Goal: Task Accomplishment & Management: Manage account settings

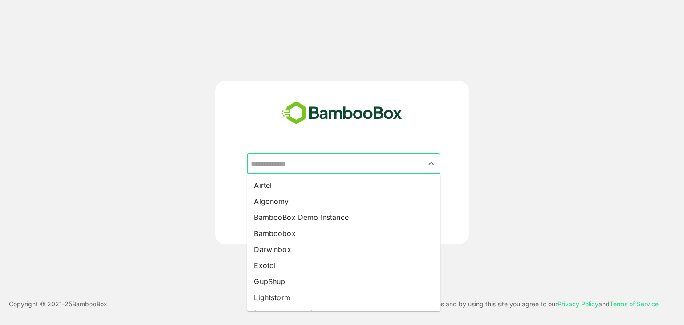
click at [285, 161] on input "text" at bounding box center [344, 164] width 190 height 17
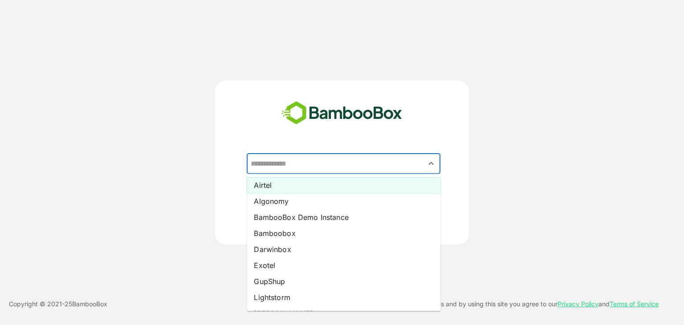
click at [277, 188] on li "Airtel" at bounding box center [344, 185] width 194 height 16
type input "******"
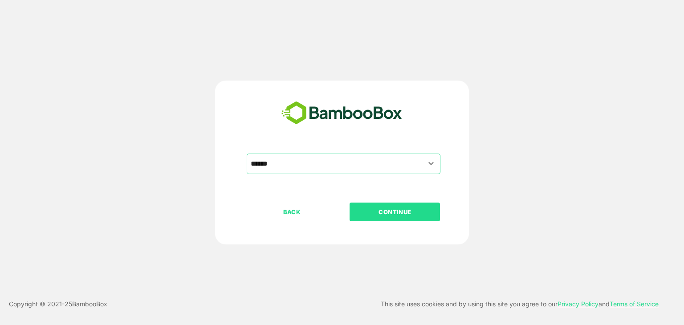
click at [405, 213] on p "CONTINUE" at bounding box center [395, 212] width 89 height 10
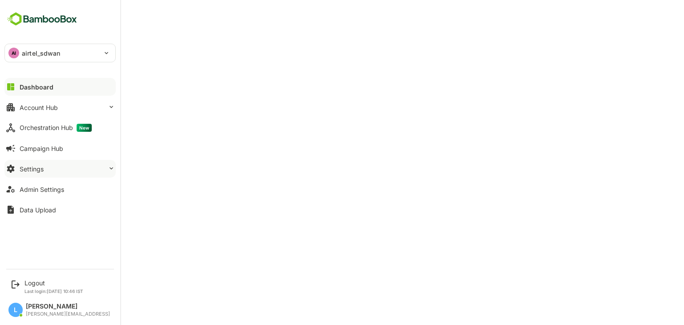
click at [39, 169] on div "Settings" at bounding box center [32, 169] width 24 height 8
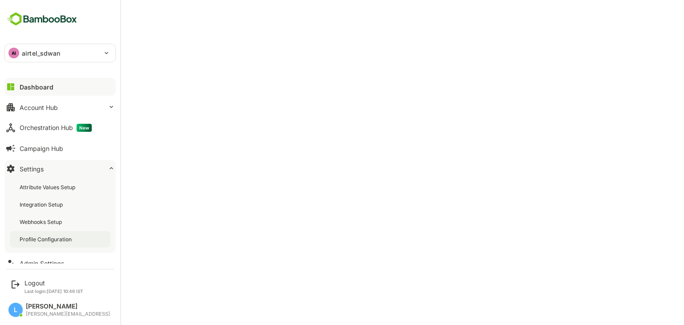
scroll to position [30, 0]
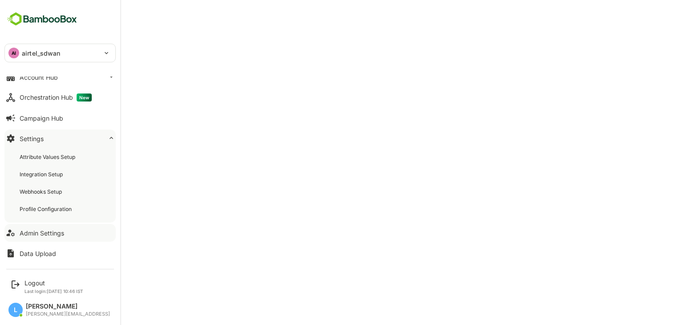
click at [38, 233] on div "Admin Settings" at bounding box center [42, 233] width 45 height 8
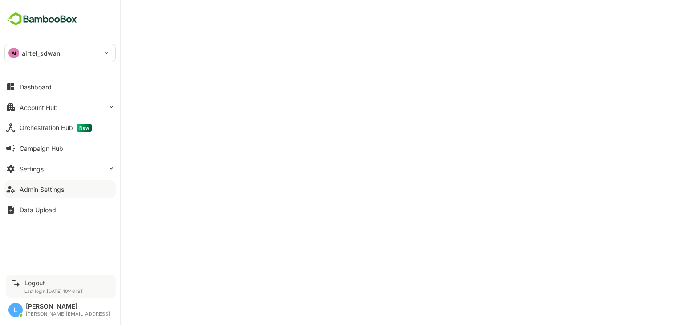
click at [20, 287] on icon at bounding box center [15, 284] width 11 height 11
click at [25, 285] on div "Logout" at bounding box center [54, 283] width 59 height 8
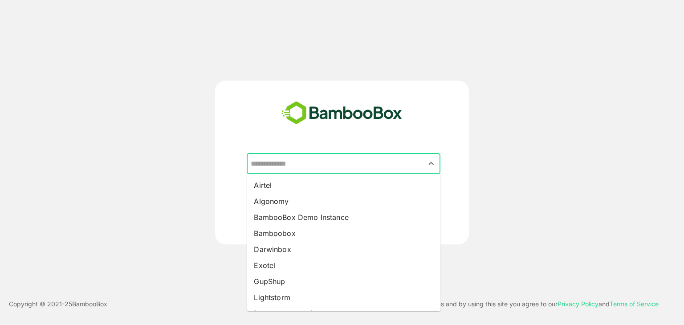
click at [296, 164] on input "text" at bounding box center [344, 164] width 190 height 17
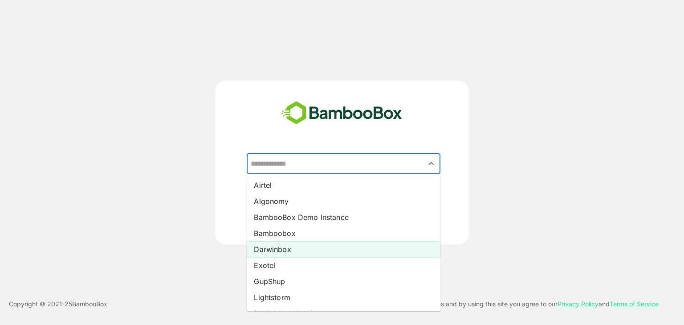
click at [272, 250] on li "Darwinbox" at bounding box center [344, 249] width 194 height 16
type input "*********"
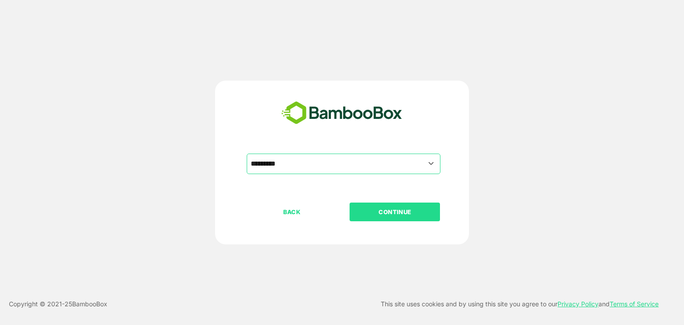
click at [365, 221] on button "CONTINUE" at bounding box center [395, 212] width 90 height 19
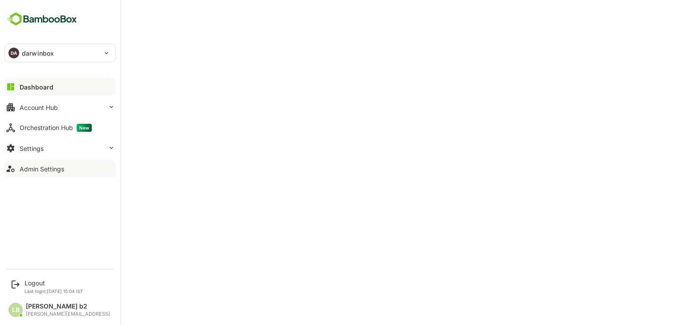
drag, startPoint x: 37, startPoint y: 158, endPoint x: 39, endPoint y: 172, distance: 14.1
click at [39, 172] on div "Dashboard Account Hub Orchestration Hub New Settings Admin Settings" at bounding box center [60, 128] width 120 height 102
click at [39, 172] on div "Admin Settings" at bounding box center [42, 169] width 45 height 8
drag, startPoint x: 36, startPoint y: 296, endPoint x: 34, endPoint y: 289, distance: 7.3
click at [34, 289] on div "Logout Last login: Jun 12 15:04 IST" at bounding box center [61, 287] width 110 height 24
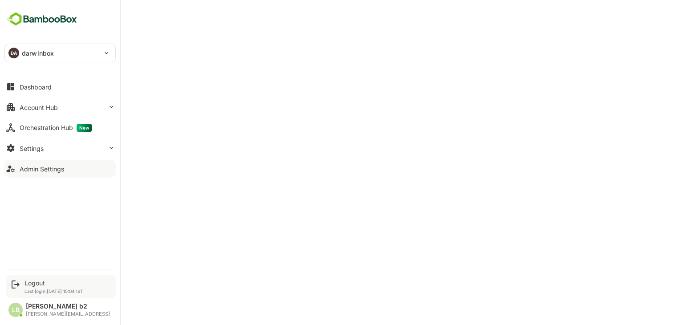
click at [34, 289] on p "Last login: Jun 12 15:04 IST" at bounding box center [54, 291] width 59 height 5
click at [34, 286] on div "Logout" at bounding box center [54, 283] width 59 height 8
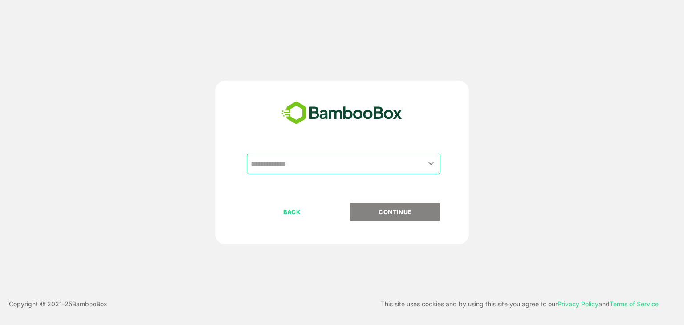
click at [316, 166] on input "text" at bounding box center [344, 164] width 190 height 17
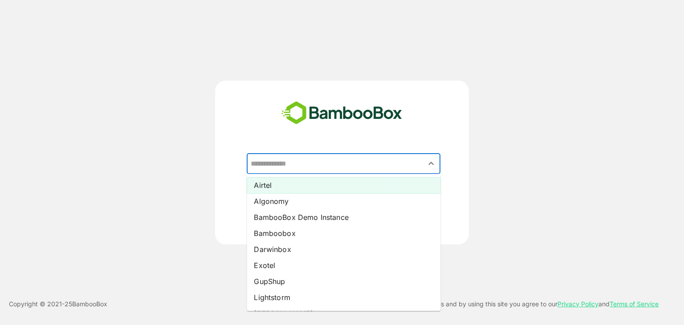
click at [267, 181] on li "Airtel" at bounding box center [344, 185] width 194 height 16
type input "******"
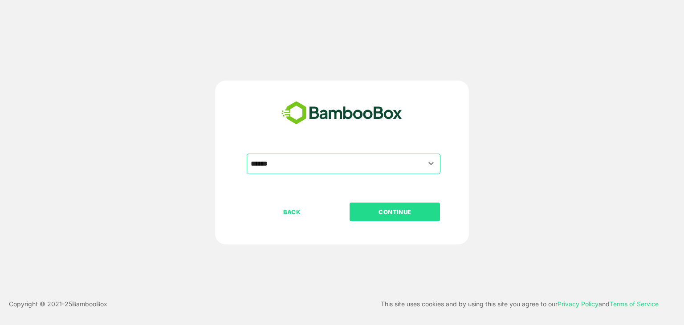
click at [392, 216] on p "CONTINUE" at bounding box center [395, 212] width 89 height 10
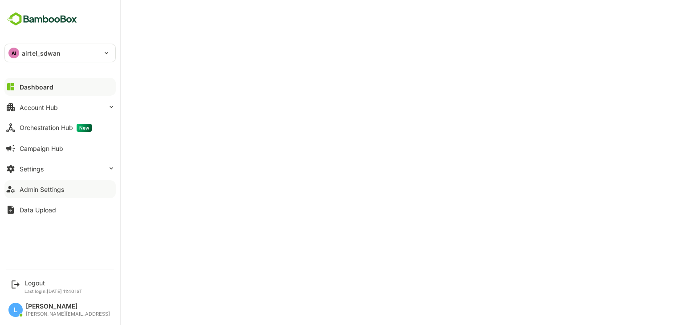
click at [45, 197] on button "Admin Settings" at bounding box center [59, 189] width 111 height 18
click at [43, 191] on div "Admin Settings" at bounding box center [42, 190] width 45 height 8
